Goal: Information Seeking & Learning: Learn about a topic

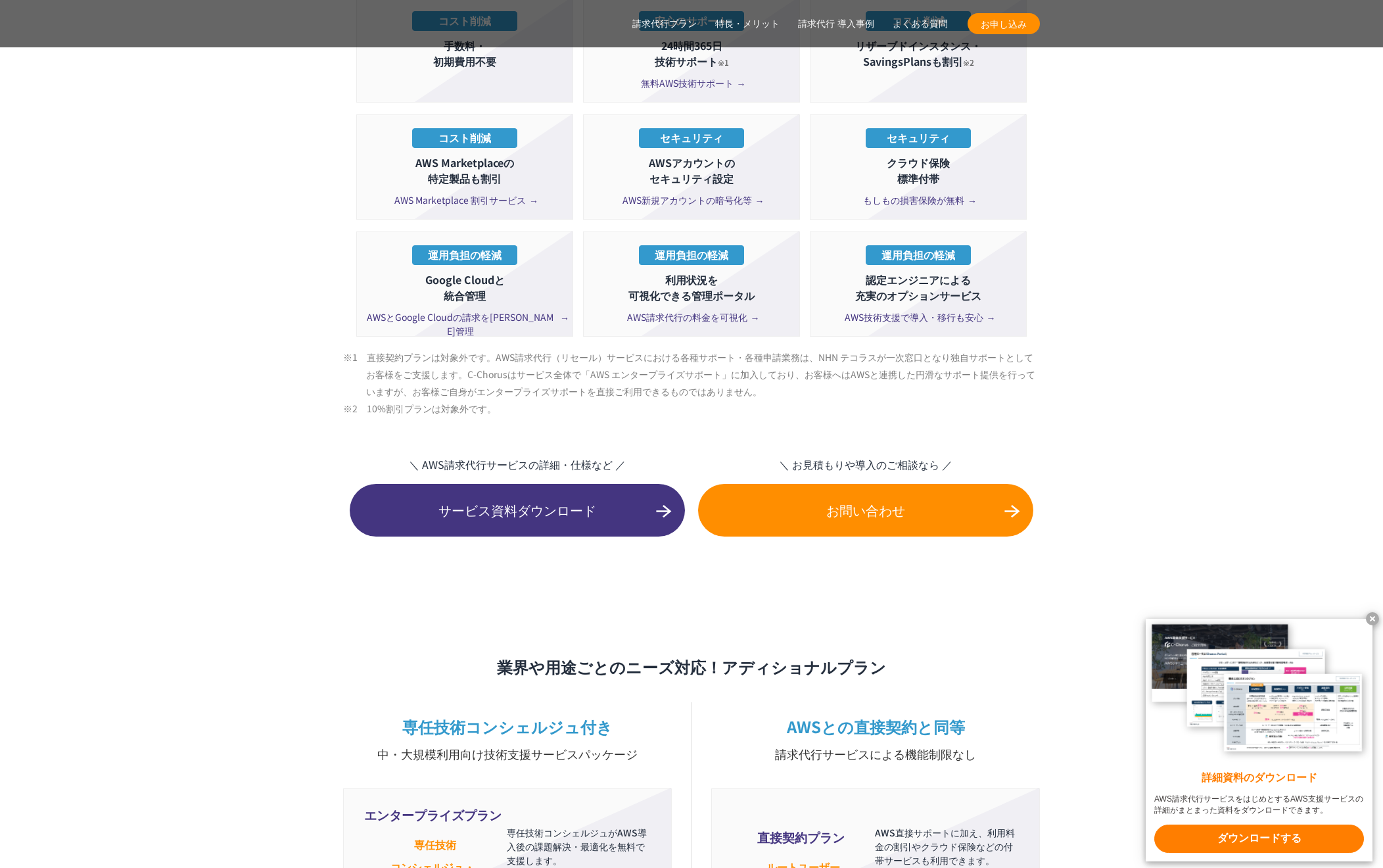
scroll to position [2564, 0]
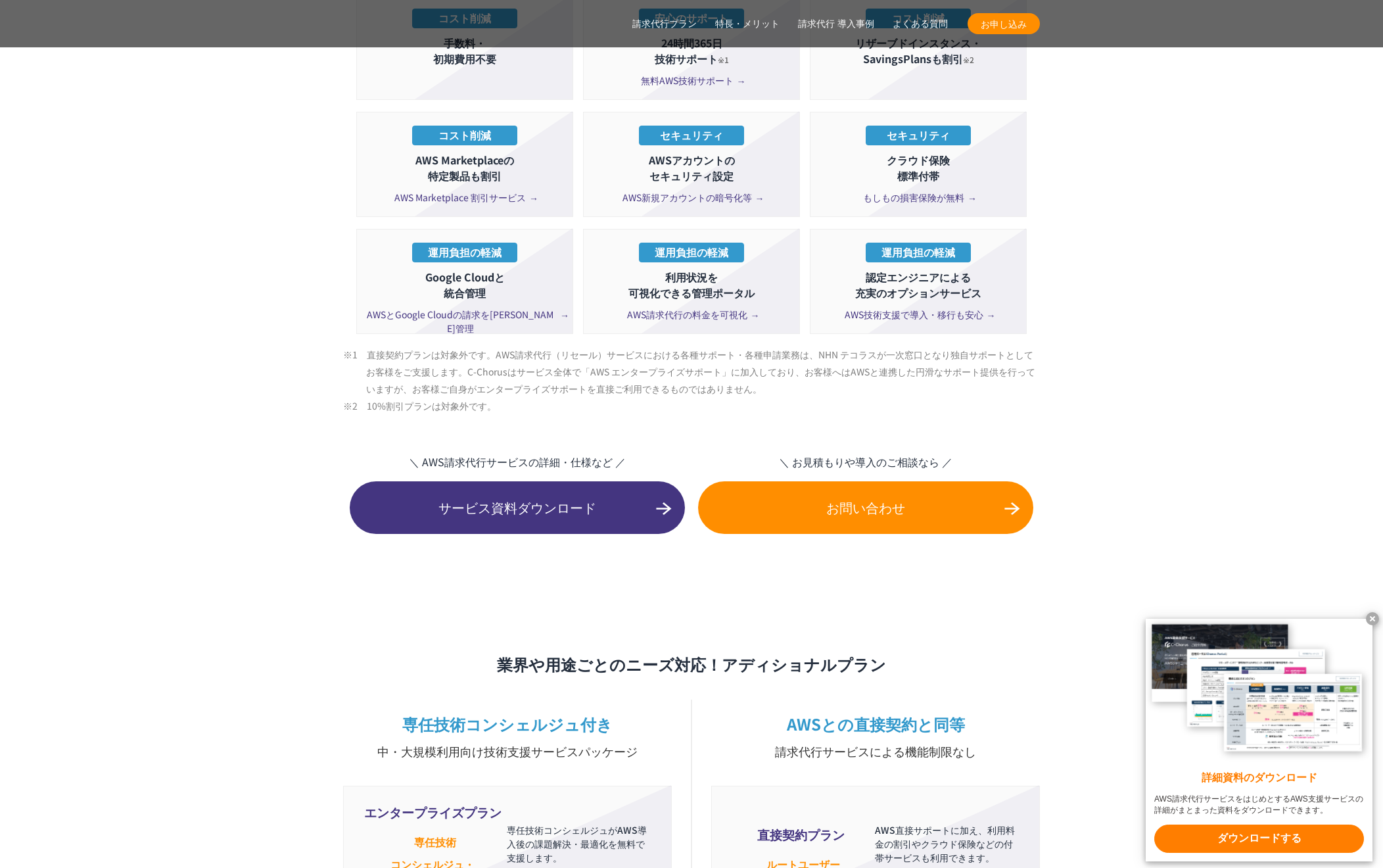
click at [580, 498] on span "サービス資料ダウンロード" at bounding box center [518, 508] width 336 height 20
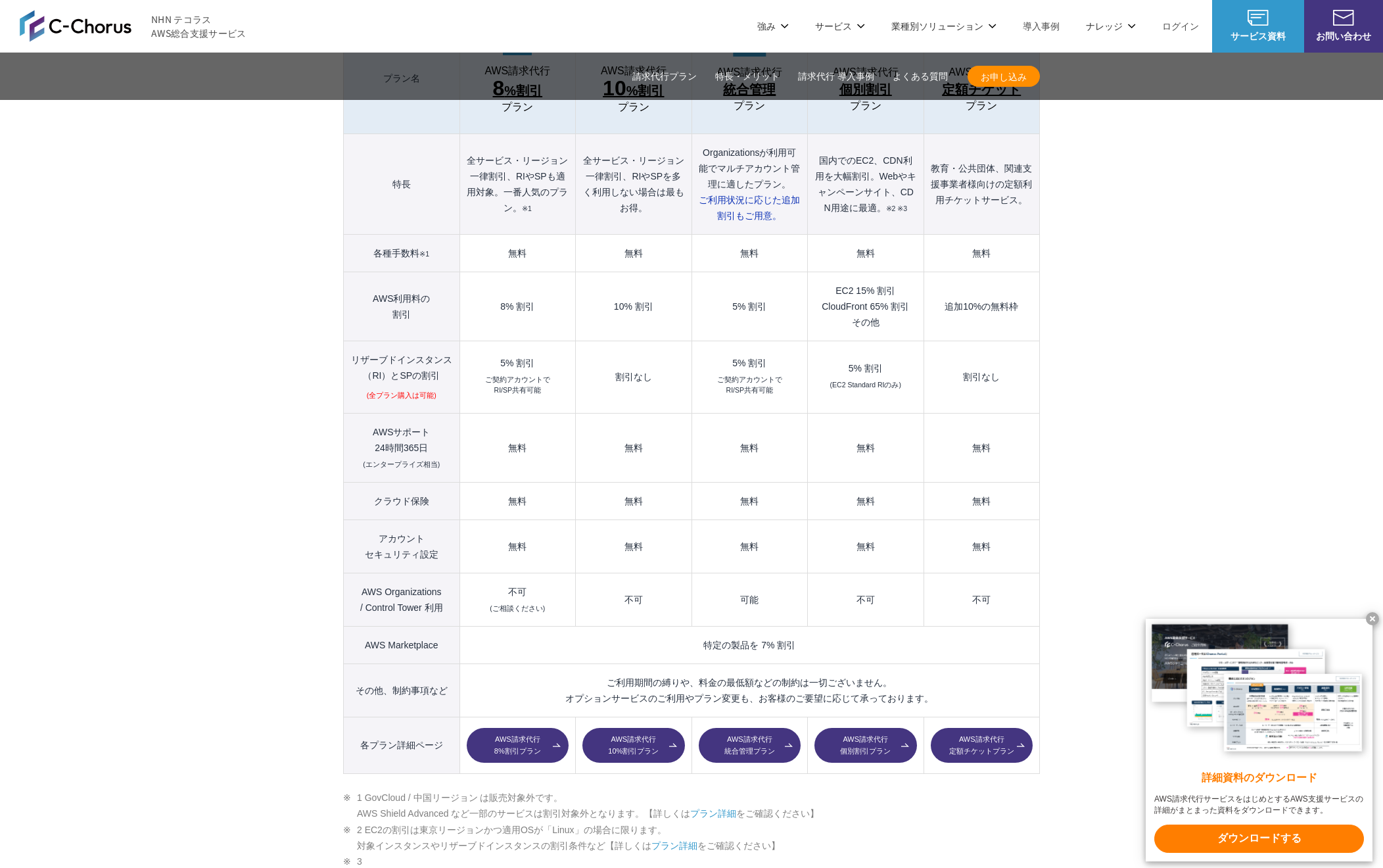
scroll to position [1512, 0]
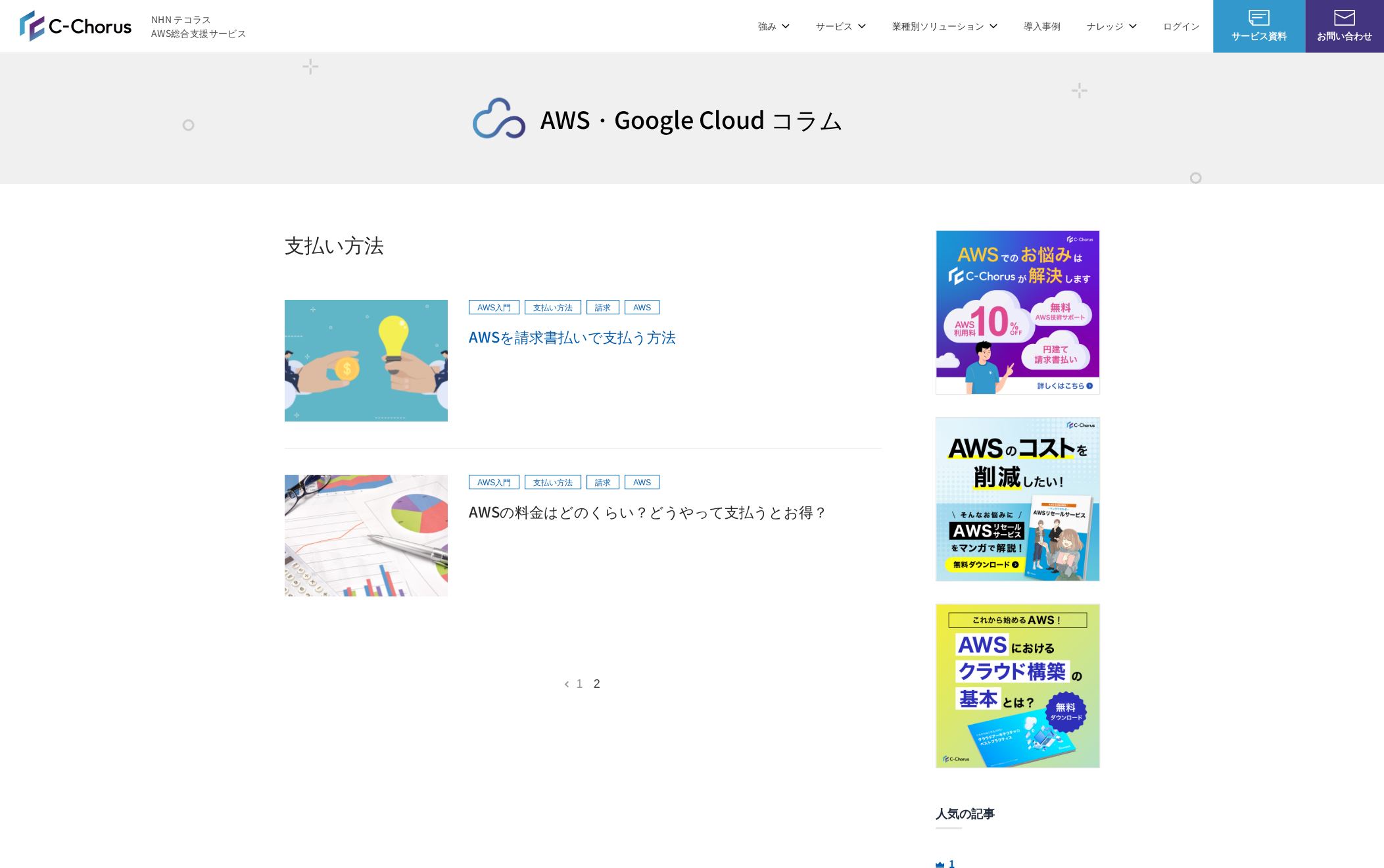
click at [551, 338] on h2 "AWSを請求書払いで支払う方法" at bounding box center [675, 336] width 412 height 20
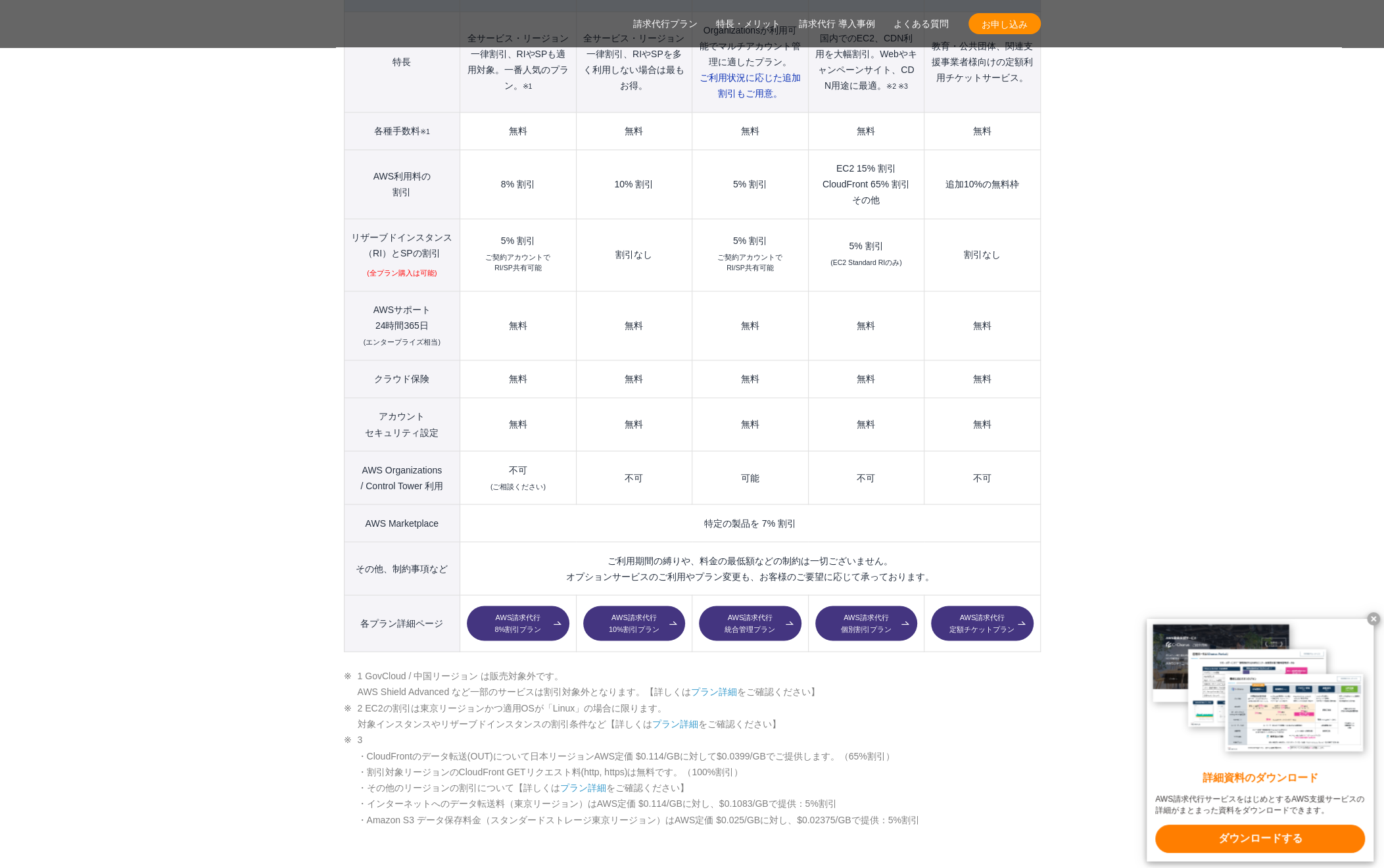
scroll to position [1643, 0]
click at [524, 604] on link "AWS請求代行 8%割引プラン" at bounding box center [518, 621] width 102 height 35
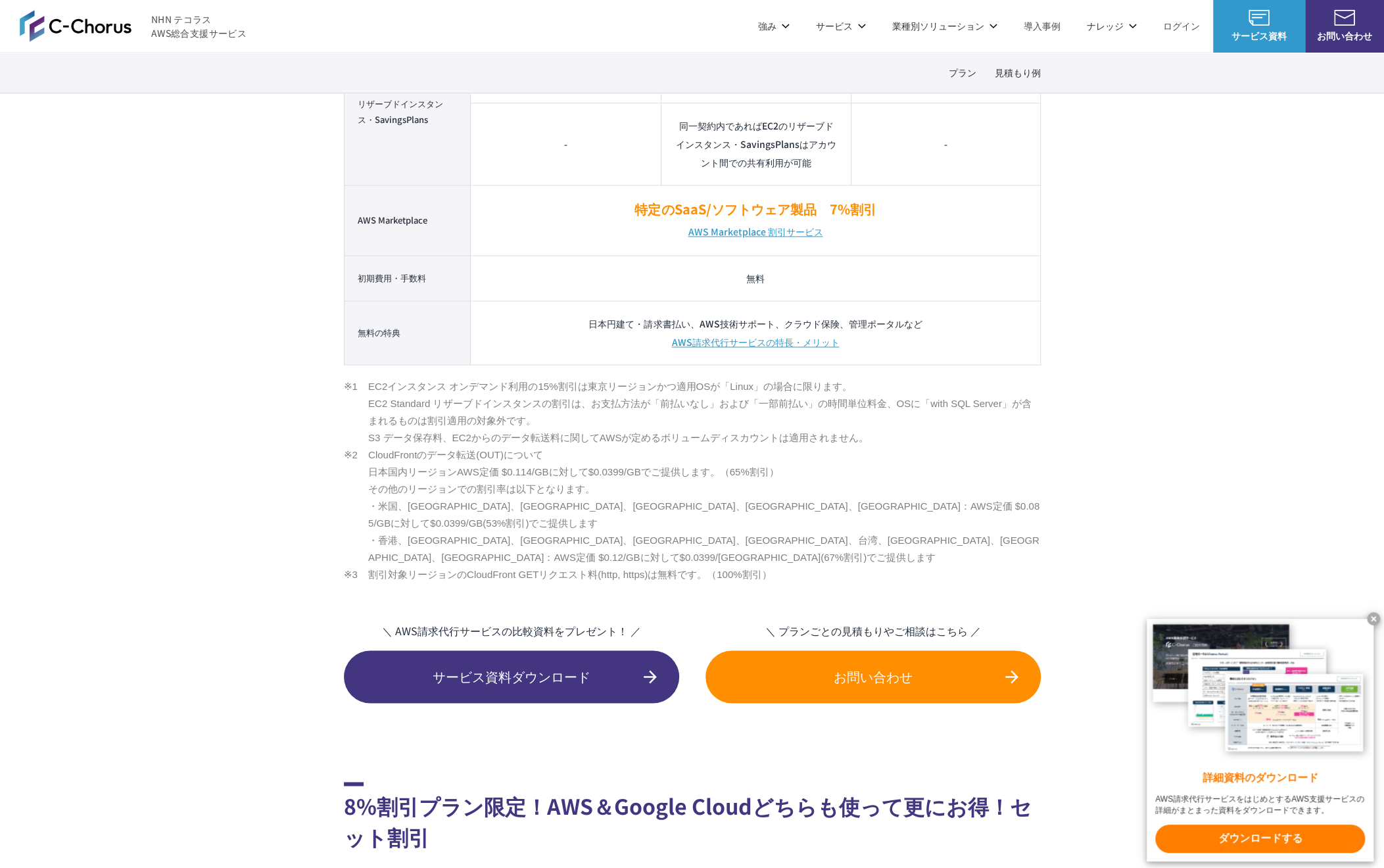
scroll to position [1315, 0]
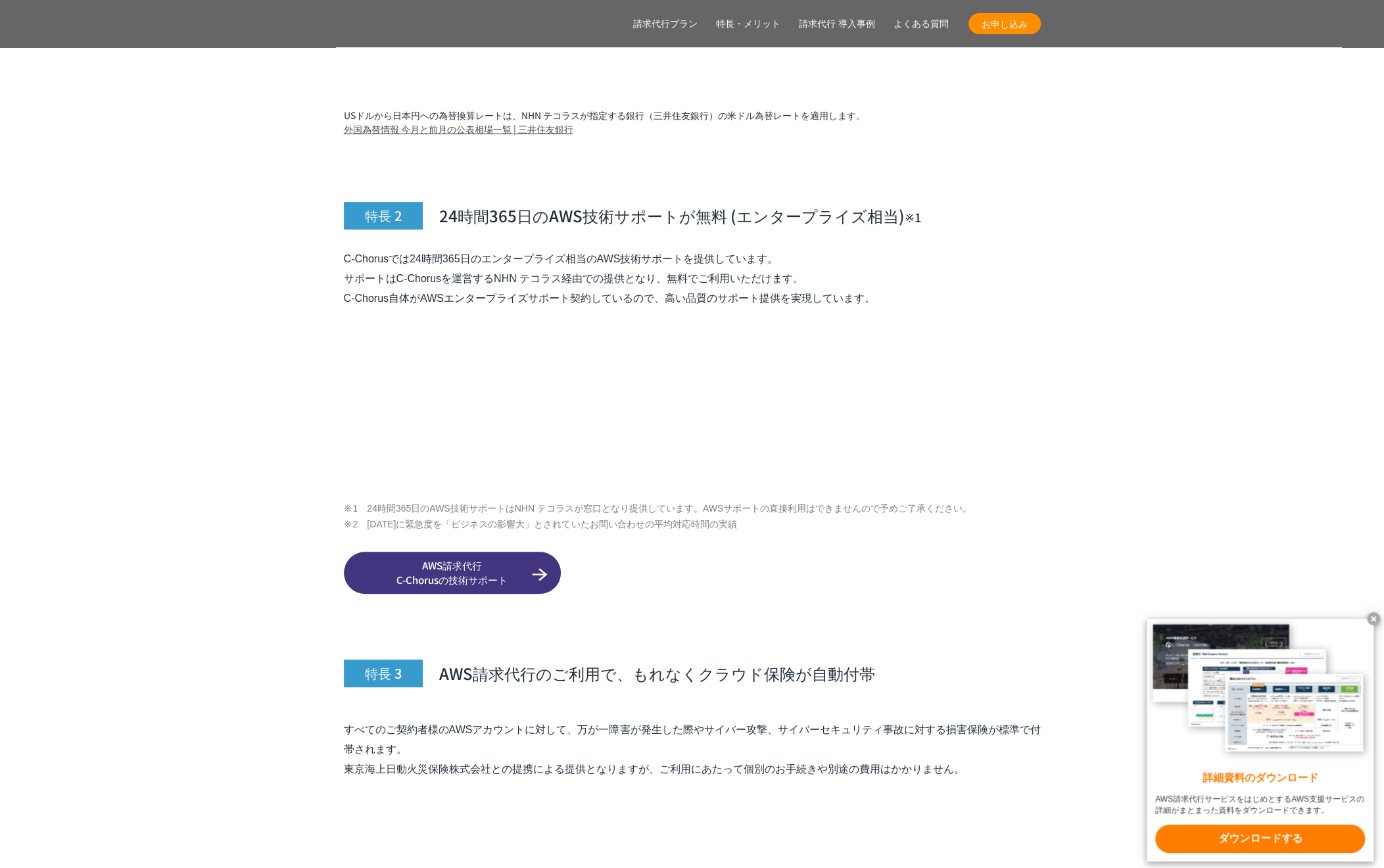
scroll to position [4582, 0]
click at [502, 587] on span "AWS請求代行 C-Chorusの技術サポート" at bounding box center [452, 572] width 217 height 30
